Goal: Transaction & Acquisition: Obtain resource

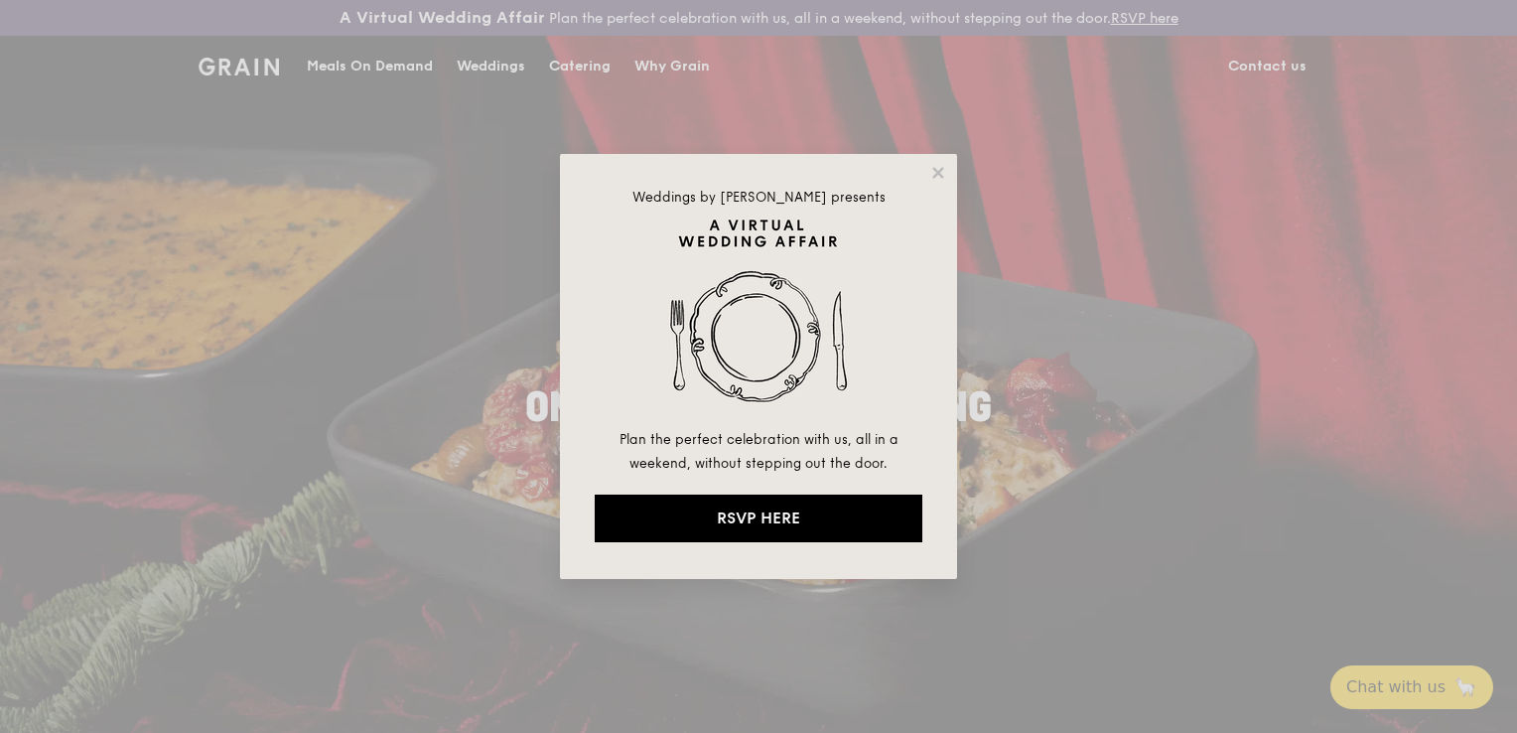
click at [602, 62] on div "Weddings by [PERSON_NAME] presents Plan the perfect celebration with us, all in…" at bounding box center [758, 366] width 1517 height 733
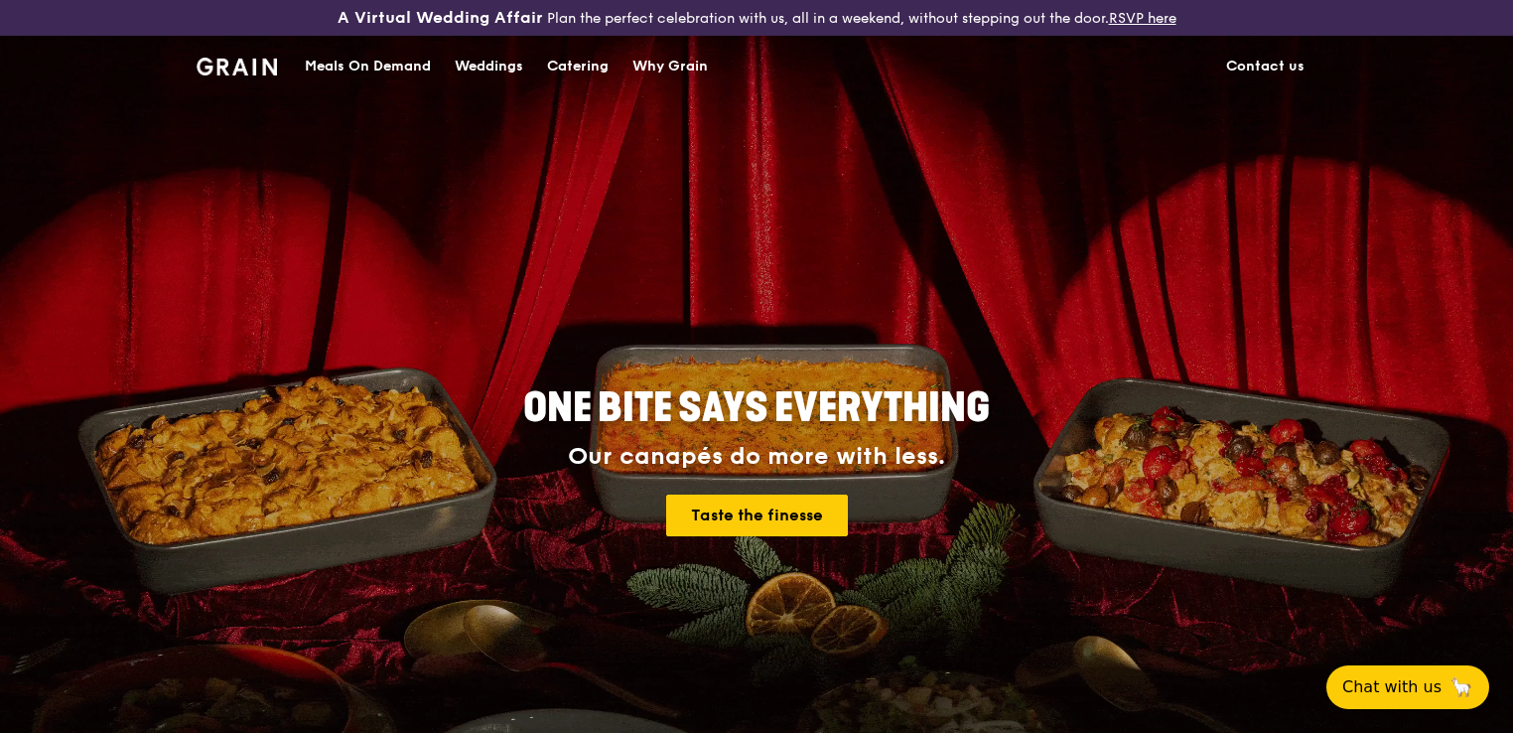
click at [562, 75] on div "Catering" at bounding box center [578, 67] width 62 height 60
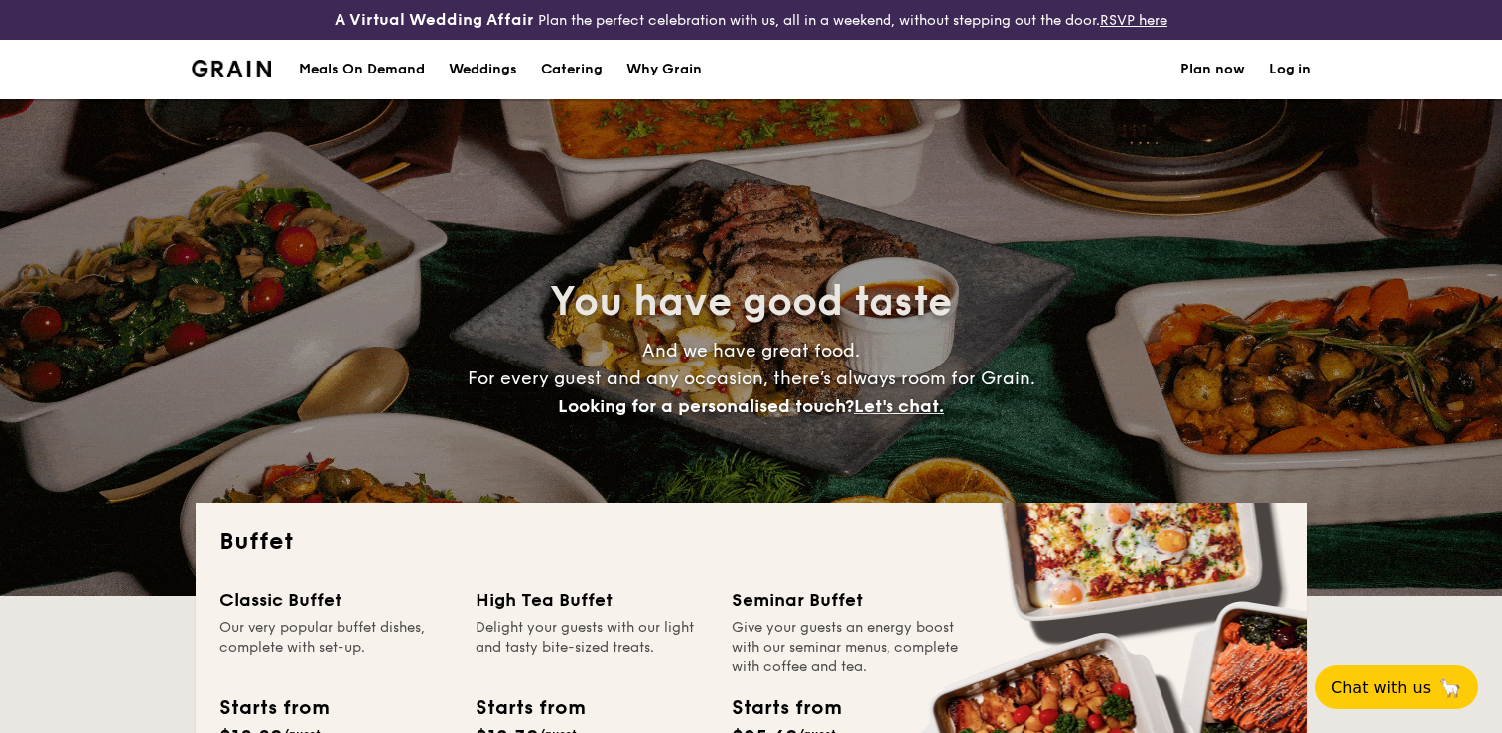
select select
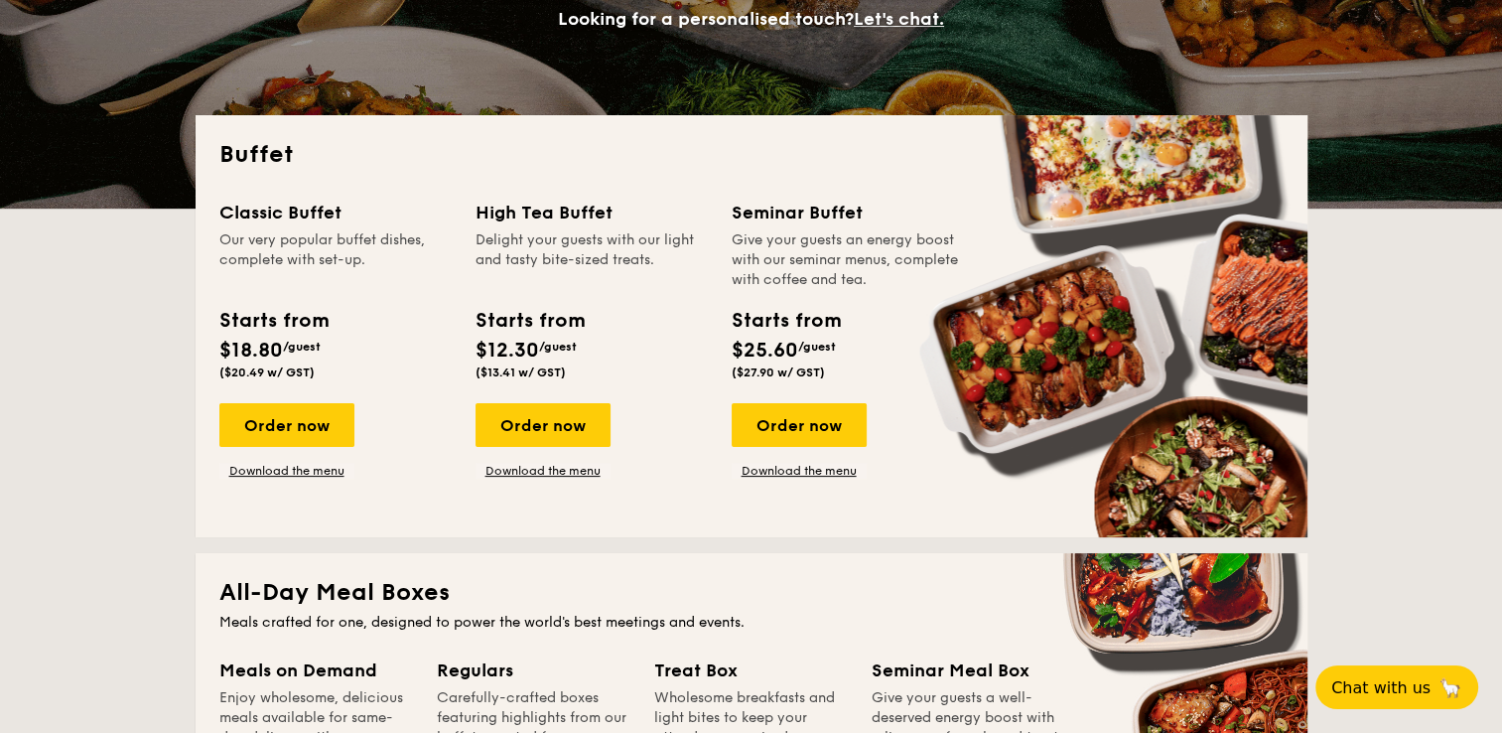
scroll to position [388, 0]
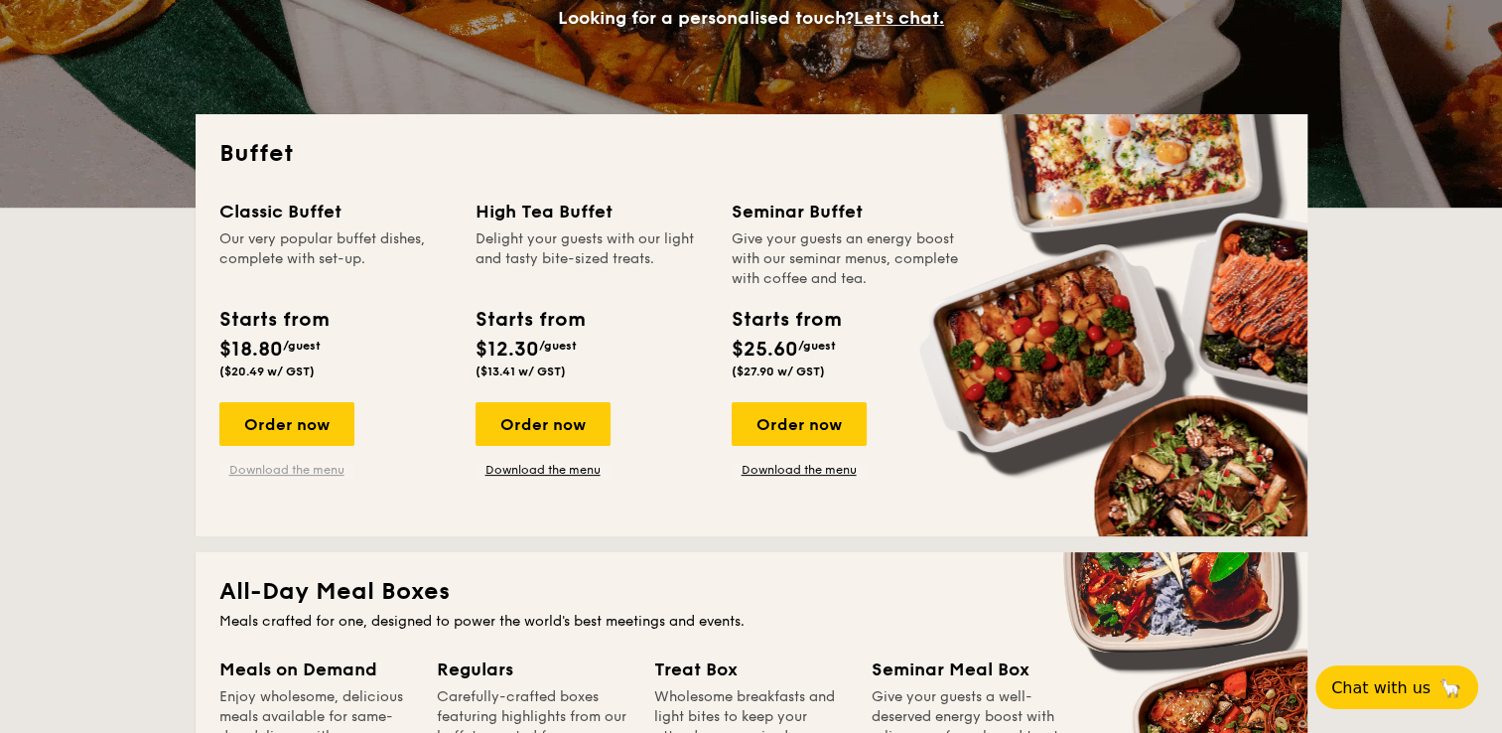
click at [272, 473] on link "Download the menu" at bounding box center [286, 470] width 135 height 16
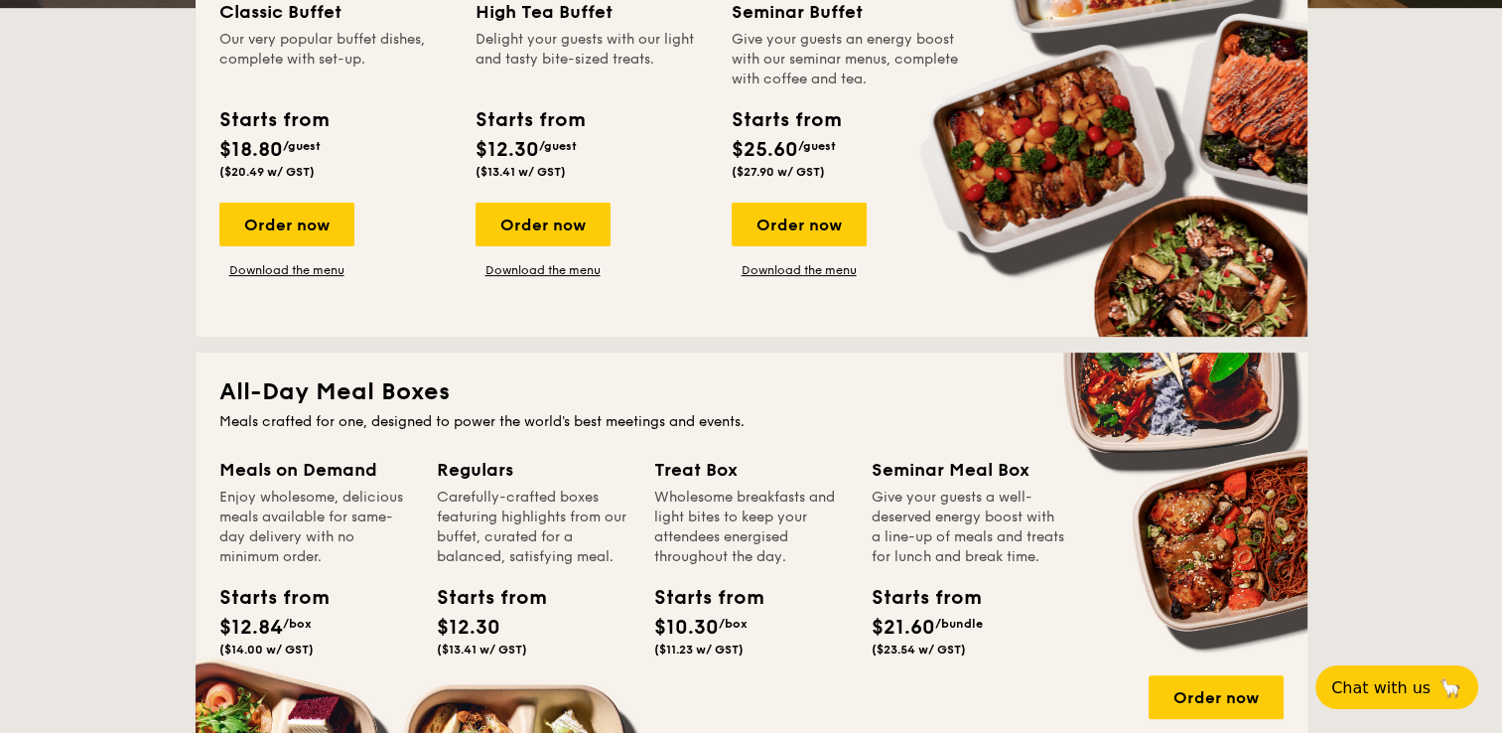
scroll to position [627, 0]
